Goal: Browse casually: Explore the website without a specific task or goal

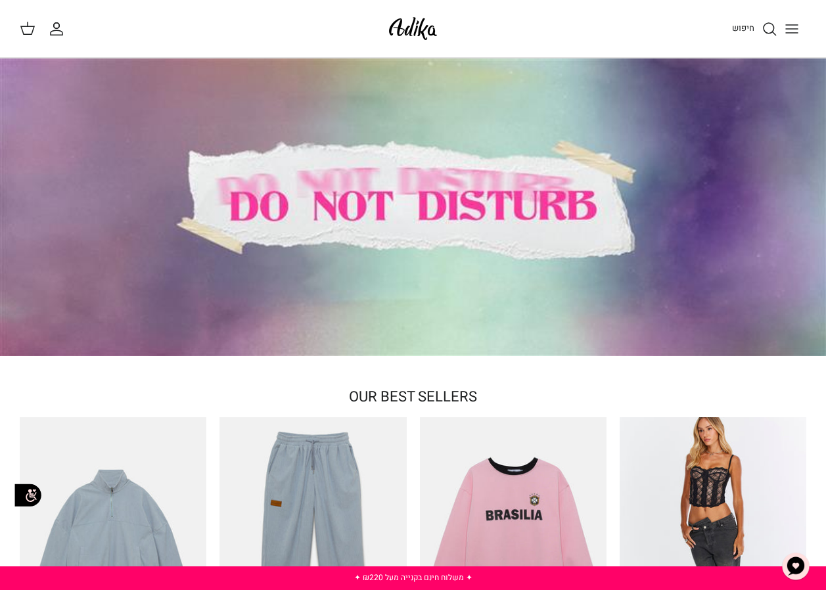
click at [439, 229] on div at bounding box center [413, 208] width 826 height 298
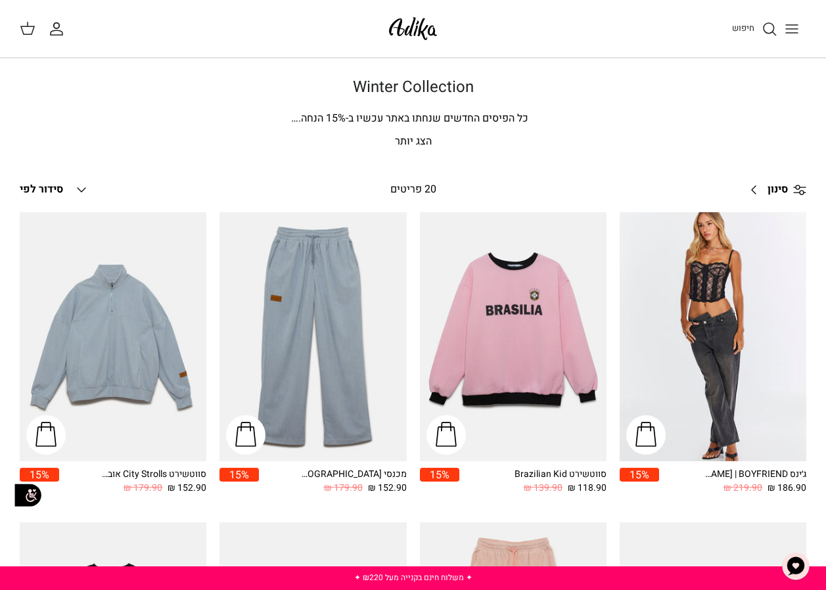
click at [788, 26] on icon "Toggle menu" at bounding box center [792, 29] width 16 height 16
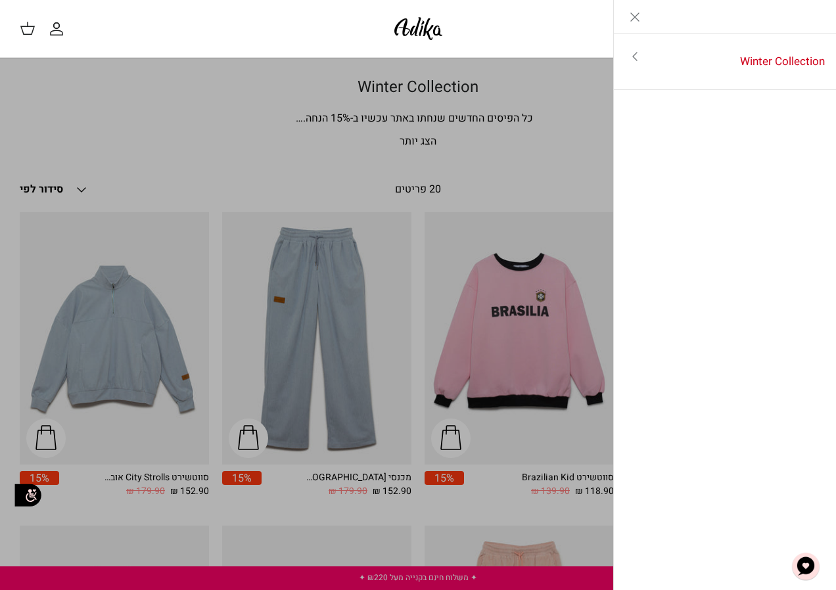
click at [627, 10] on icon "Close" at bounding box center [635, 17] width 16 height 16
